Goal: Task Accomplishment & Management: Complete application form

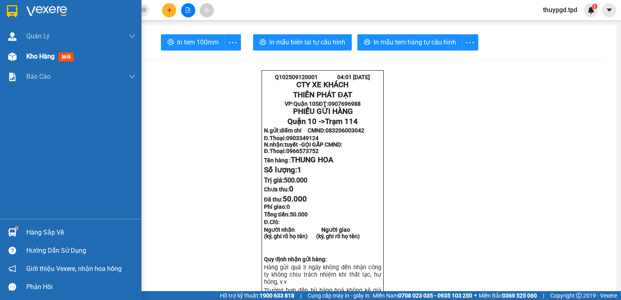
click at [62, 58] on span "mới" at bounding box center [66, 57] width 15 height 9
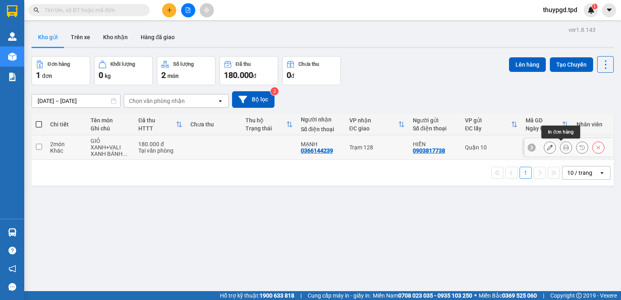
click at [560, 146] on button at bounding box center [565, 148] width 11 height 14
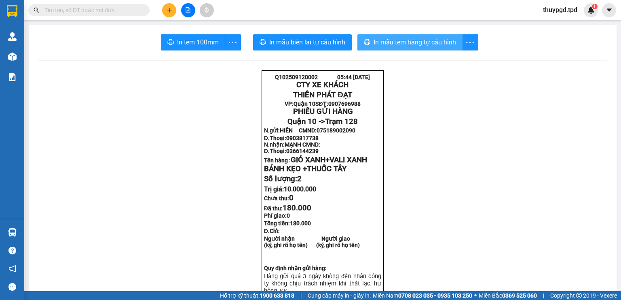
click at [392, 40] on span "In mẫu tem hàng tự cấu hình" at bounding box center [415, 42] width 82 height 10
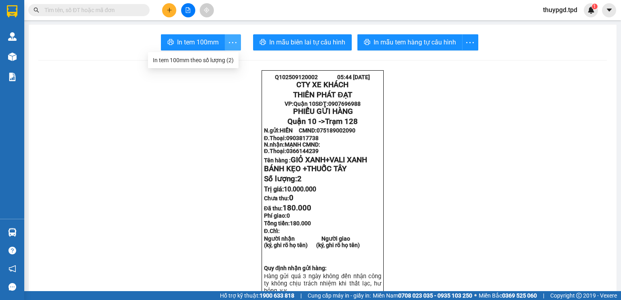
click at [235, 46] on icon "more" at bounding box center [233, 43] width 10 height 10
click at [226, 59] on div "In tem 100mm theo số lượng (2)" at bounding box center [193, 60] width 81 height 9
click at [226, 59] on body "Kết quả tìm kiếm ( 0 ) Bộ lọc No Data thuypgd.tpd 1 Quản Lý Quản lý khách hàng …" at bounding box center [310, 150] width 621 height 300
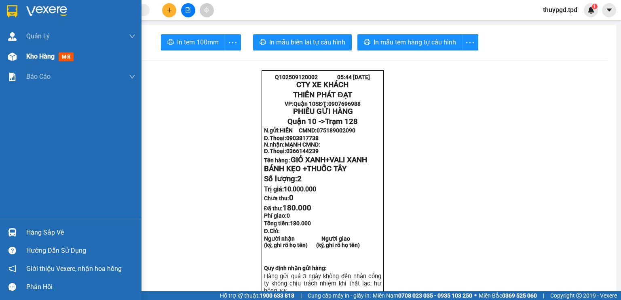
click at [63, 57] on span "mới" at bounding box center [66, 57] width 15 height 9
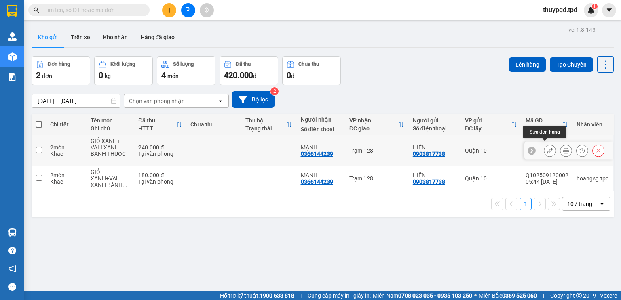
click at [563, 148] on icon at bounding box center [566, 151] width 6 height 6
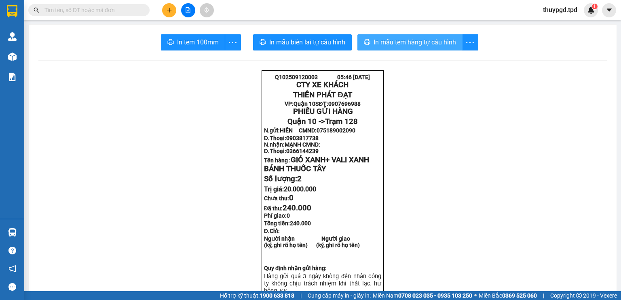
click at [427, 44] on span "In mẫu tem hàng tự cấu hình" at bounding box center [415, 42] width 82 height 10
click at [233, 46] on icon "more" at bounding box center [233, 43] width 10 height 10
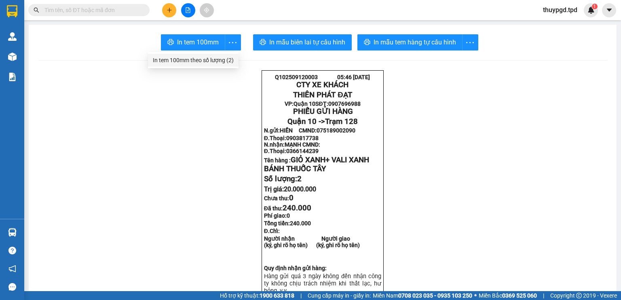
click at [227, 58] on div "In tem 100mm theo số lượng (2)" at bounding box center [193, 60] width 81 height 9
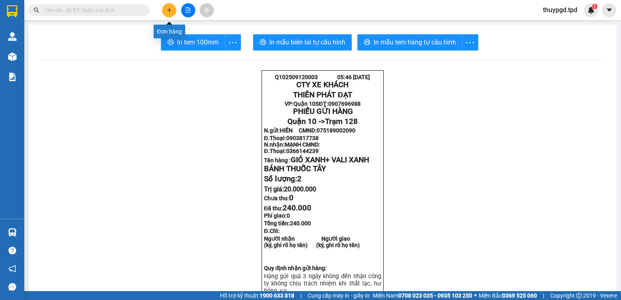
click at [165, 11] on button at bounding box center [169, 10] width 14 height 14
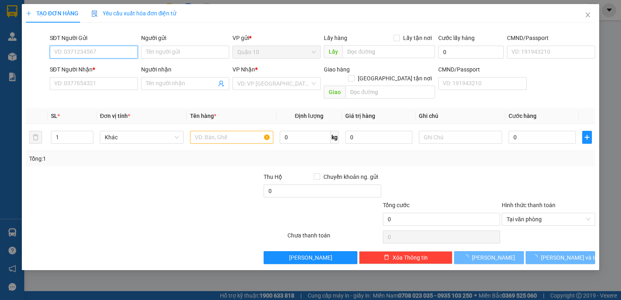
click at [89, 52] on input "SĐT Người Gửi" at bounding box center [94, 52] width 88 height 13
click at [97, 53] on input "0799512" at bounding box center [94, 52] width 88 height 13
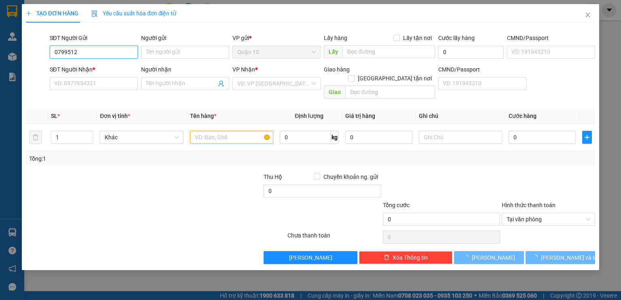
click at [97, 53] on input "0799512" at bounding box center [94, 52] width 88 height 13
click at [100, 52] on input "0799512" at bounding box center [94, 52] width 88 height 13
click at [129, 39] on div "SĐT Người Gửi" at bounding box center [94, 38] width 88 height 9
click at [119, 53] on input "0799512" at bounding box center [94, 52] width 88 height 13
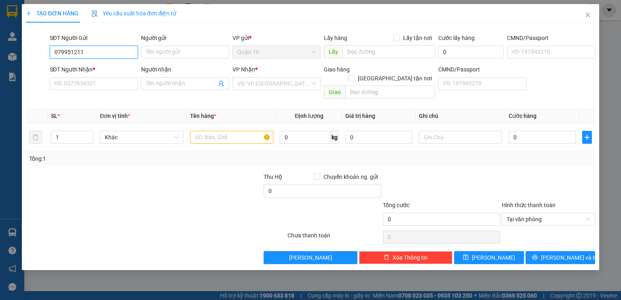
type input "0799512113"
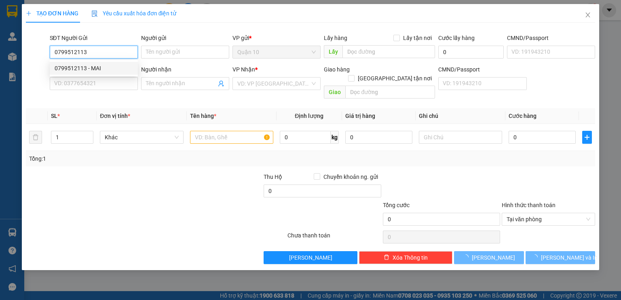
click at [111, 65] on div "0799512113 - MAI" at bounding box center [94, 68] width 78 height 9
type input "MAI"
type input "272447603"
type input "0327924494"
type input "BẮC"
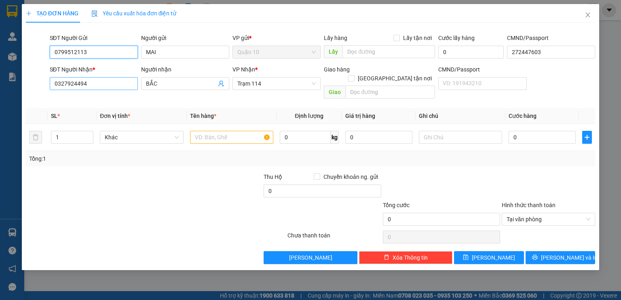
type input "0799512113"
click at [104, 84] on input "0327924494" at bounding box center [94, 83] width 88 height 13
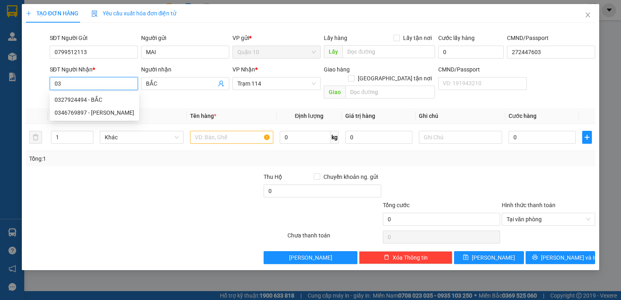
type input "0"
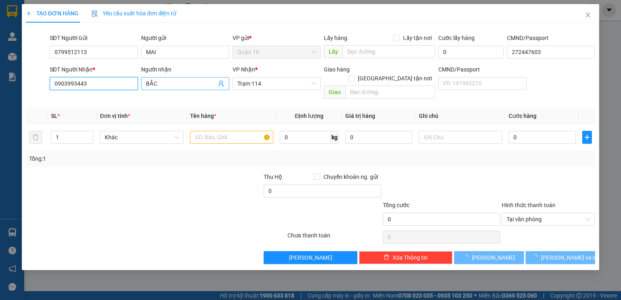
type input "0903993443"
drag, startPoint x: 180, startPoint y: 82, endPoint x: 176, endPoint y: 80, distance: 4.9
click at [180, 81] on input "BẮC" at bounding box center [181, 83] width 70 height 9
type input "B"
type input "D"
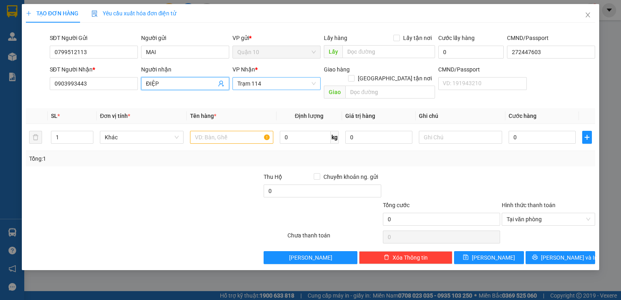
click at [260, 87] on span "Trạm 114" at bounding box center [276, 84] width 78 height 12
type input "ĐIỆP"
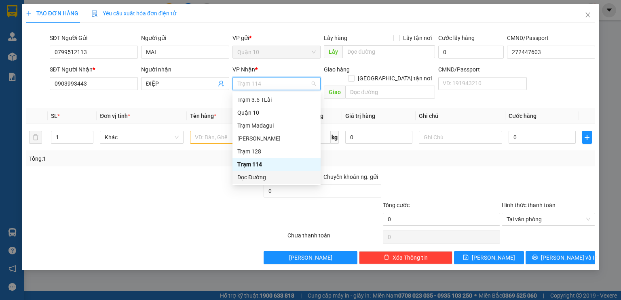
drag, startPoint x: 257, startPoint y: 172, endPoint x: 318, endPoint y: 113, distance: 84.7
click at [257, 171] on div "Dọc Đường" at bounding box center [277, 177] width 88 height 13
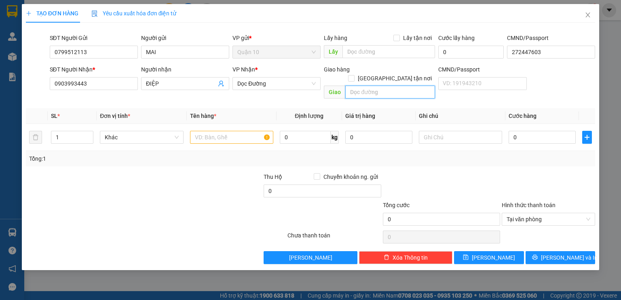
click at [357, 86] on input "text" at bounding box center [390, 92] width 90 height 13
type input "GK"
click at [229, 131] on input "text" at bounding box center [231, 137] width 83 height 13
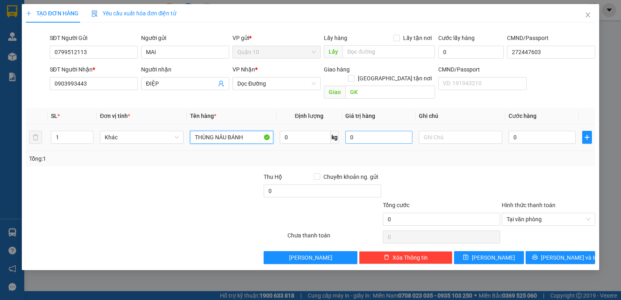
type input "THÙNG NÂU BÁNH"
click at [349, 131] on input "0" at bounding box center [378, 137] width 67 height 13
type input "200.000"
click at [455, 159] on div "Transit Pickup Surcharge Ids Transit Deliver Surcharge Ids Transit Deliver Surc…" at bounding box center [310, 146] width 569 height 235
click at [510, 131] on input "0" at bounding box center [542, 137] width 67 height 13
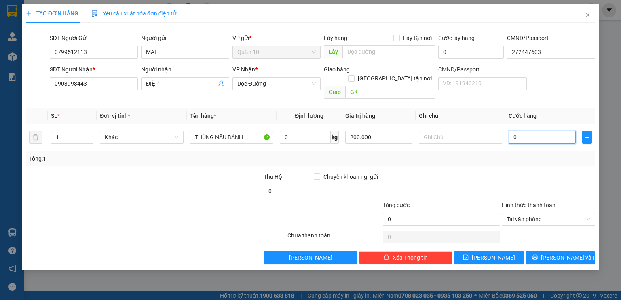
type input "5"
type input "50"
click at [521, 161] on div "Transit Pickup Surcharge Ids Transit Deliver Surcharge Ids Transit Deliver Surc…" at bounding box center [310, 146] width 569 height 235
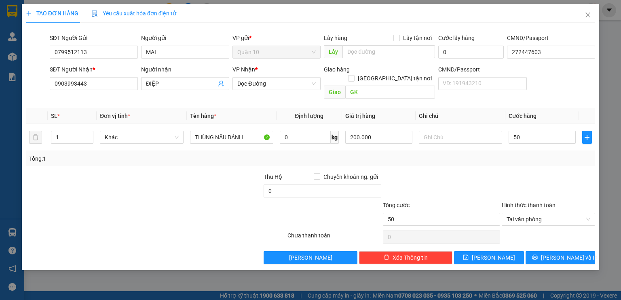
type input "50.000"
click at [269, 185] on input "0" at bounding box center [322, 191] width 117 height 13
click at [411, 173] on div at bounding box center [441, 187] width 119 height 28
type input "10.000"
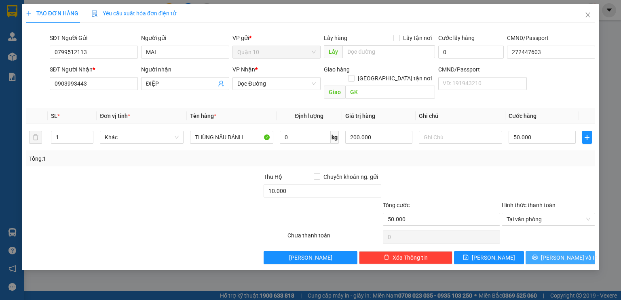
click at [538, 255] on icon "printer" at bounding box center [535, 258] width 6 height 6
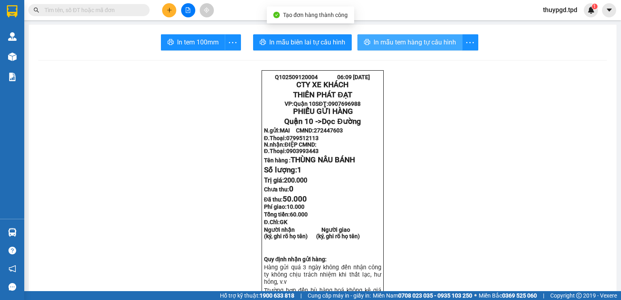
click at [402, 40] on span "In mẫu tem hàng tự cấu hình" at bounding box center [415, 42] width 82 height 10
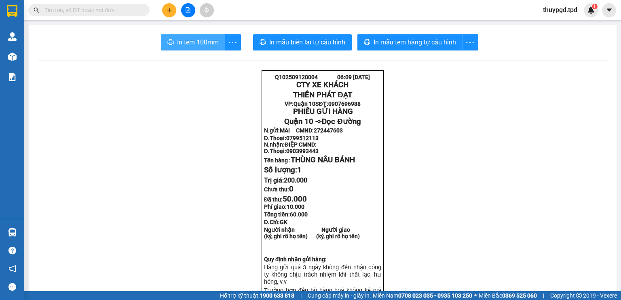
click at [169, 40] on icon "printer" at bounding box center [170, 42] width 6 height 6
